Goal: Check status: Check status

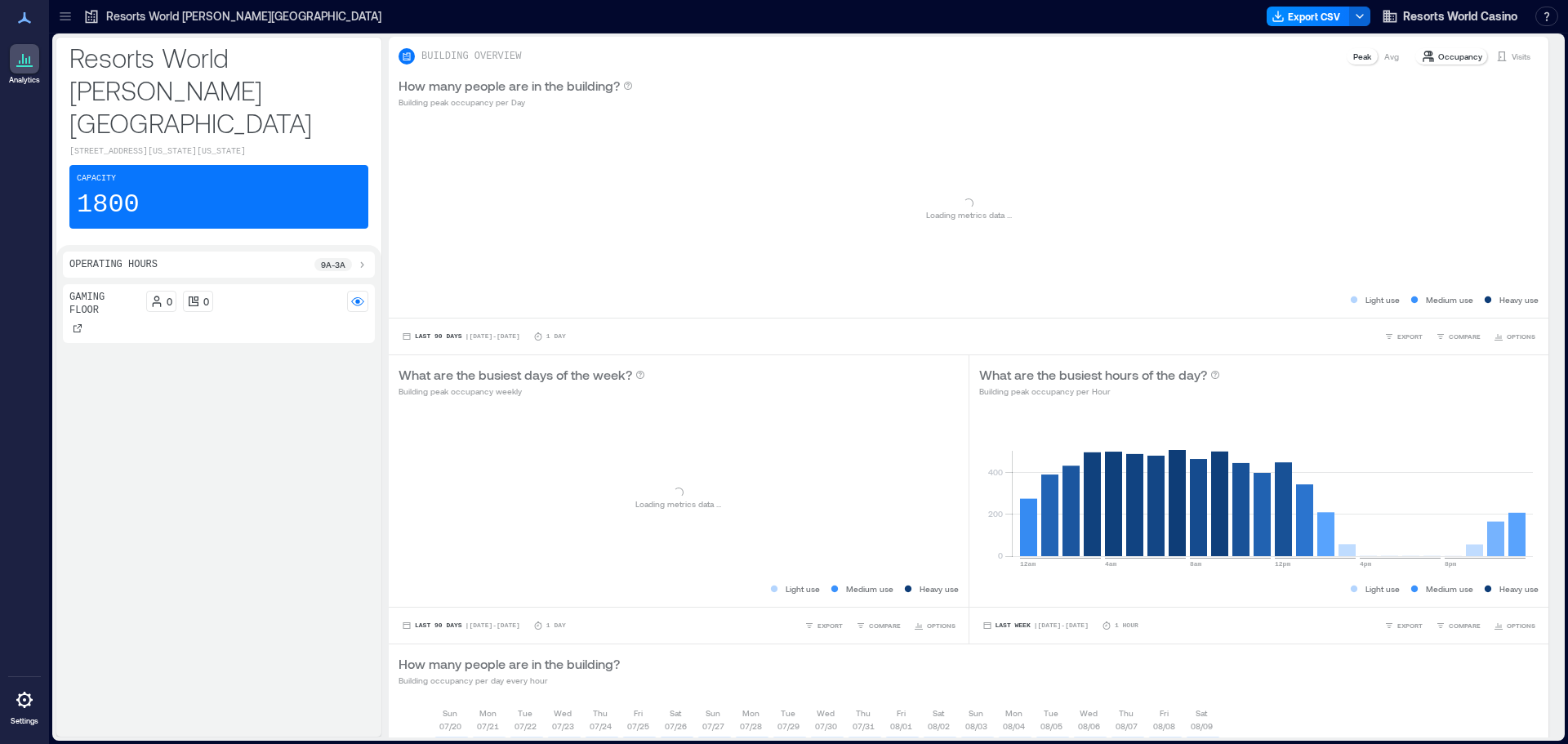
click at [235, 13] on p "Resorts World [PERSON_NAME][GEOGRAPHIC_DATA]" at bounding box center [244, 17] width 276 height 17
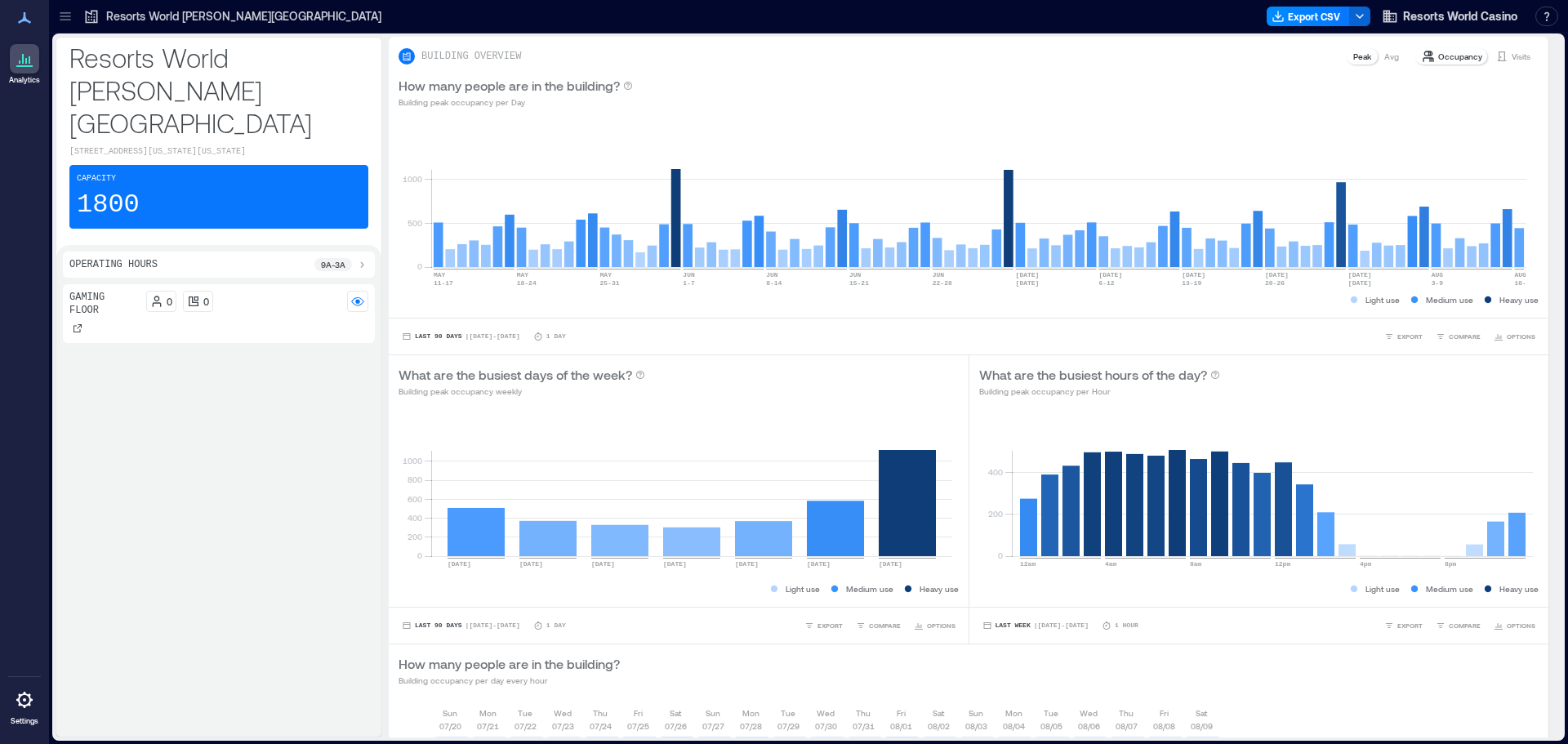
click at [235, 13] on p "Resorts World [PERSON_NAME][GEOGRAPHIC_DATA]" at bounding box center [244, 17] width 276 height 17
drag, startPoint x: 1517, startPoint y: 55, endPoint x: 26, endPoint y: 48, distance: 1491.0
click at [1517, 55] on p "Visits" at bounding box center [1521, 56] width 18 height 13
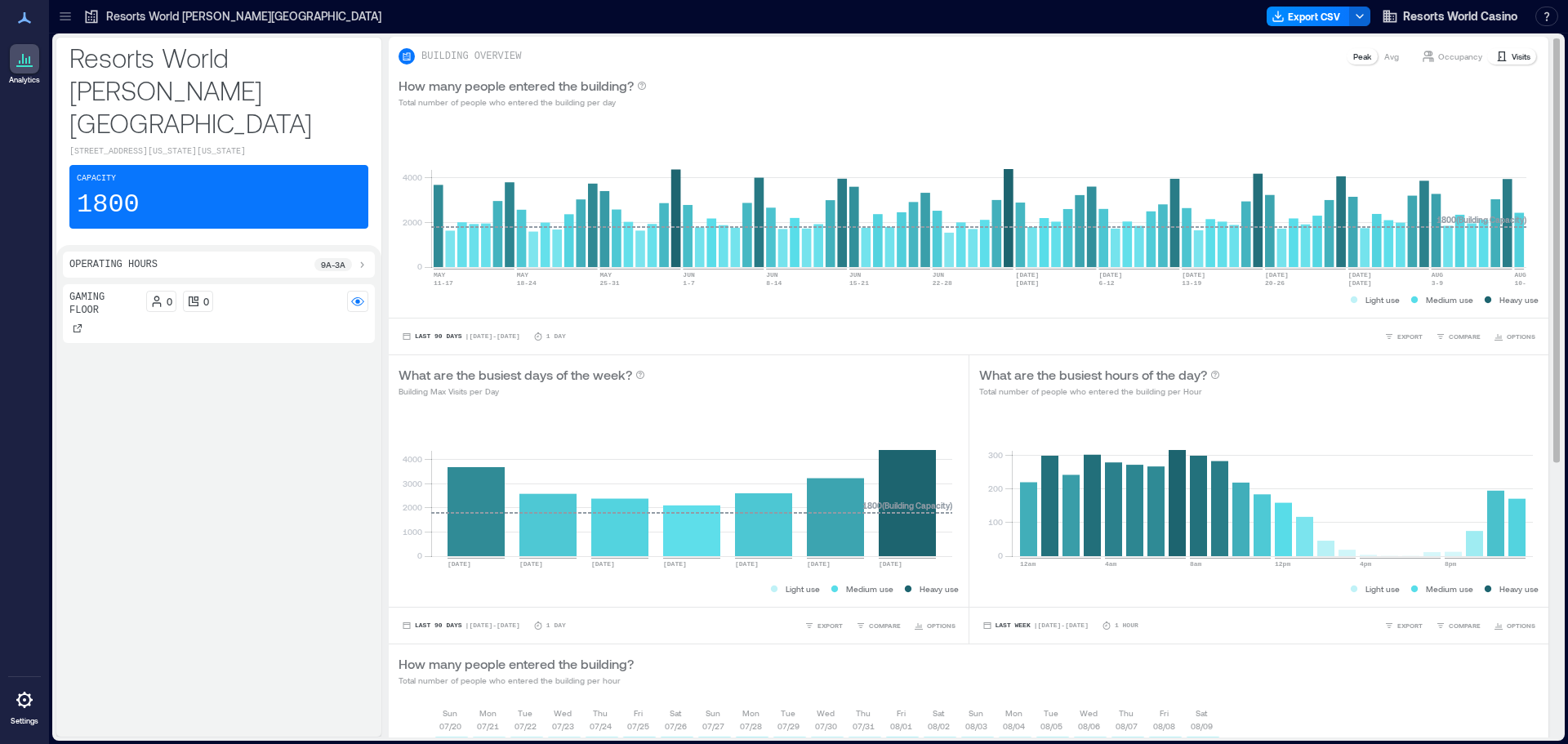
click at [1512, 53] on p "Visits" at bounding box center [1521, 56] width 18 height 13
click at [1519, 256] on rect at bounding box center [979, 198] width 1096 height 139
drag, startPoint x: 1529, startPoint y: 149, endPoint x: 1540, endPoint y: 169, distance: 22.8
click at [1540, 169] on div "BUILDING OVERVIEW Peak Avg Occupancy Visits How many people entered the buildin…" at bounding box center [975, 616] width 1173 height 1157
copy g "[DATE] [DATE] 2437"
